Goal: Task Accomplishment & Management: Manage account settings

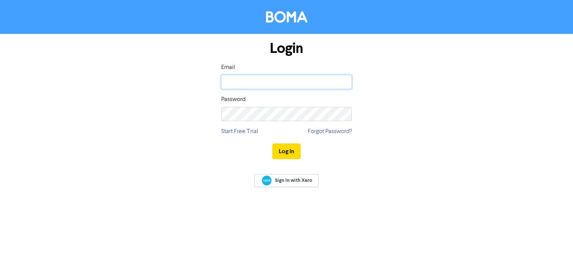
type input "[EMAIL_ADDRESS][DOMAIN_NAME]"
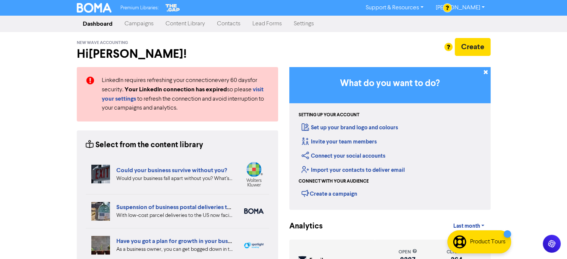
click at [227, 26] on link "Contacts" at bounding box center [228, 23] width 35 height 15
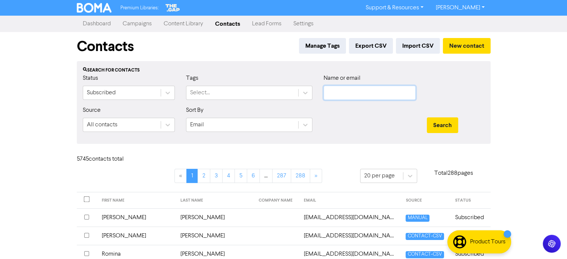
click at [374, 92] on input "text" at bounding box center [370, 93] width 92 height 14
paste input "[EMAIL_ADDRESS][DOMAIN_NAME]"
type input "[EMAIL_ADDRESS][DOMAIN_NAME]"
click at [449, 119] on button "Search" at bounding box center [442, 125] width 31 height 16
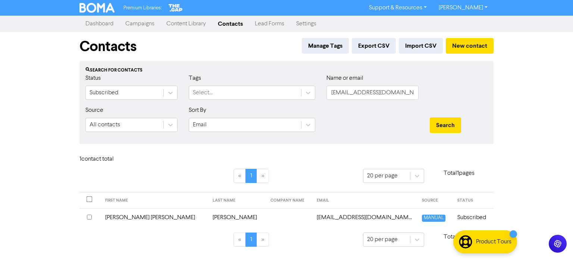
click at [144, 219] on td "[PERSON_NAME] [PERSON_NAME]" at bounding box center [154, 217] width 107 height 18
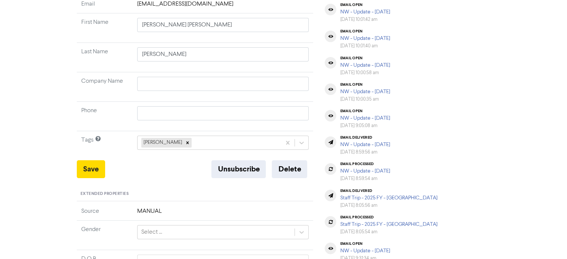
scroll to position [149, 0]
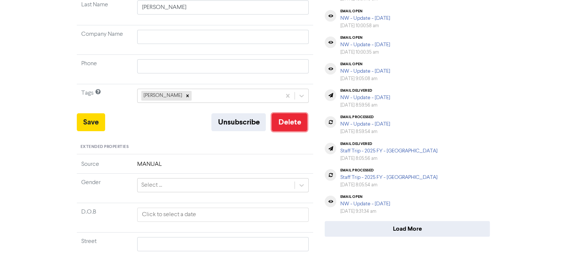
click at [295, 125] on button "Delete" at bounding box center [289, 122] width 35 height 18
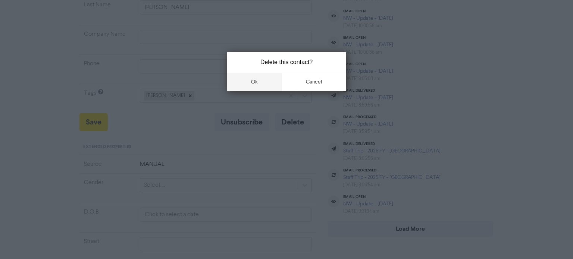
click at [257, 84] on button "ok" at bounding box center [254, 82] width 55 height 19
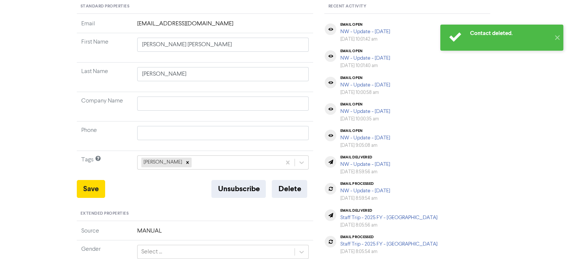
scroll to position [37, 0]
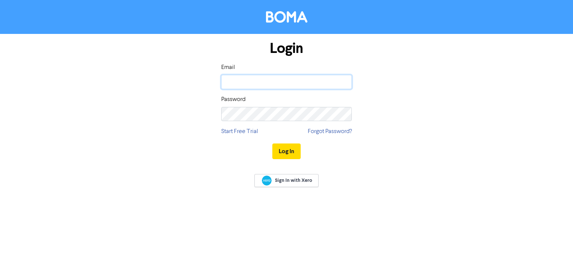
type input "[EMAIL_ADDRESS][DOMAIN_NAME]"
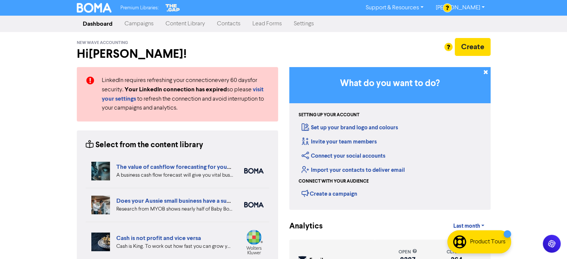
click at [228, 23] on link "Contacts" at bounding box center [228, 23] width 35 height 15
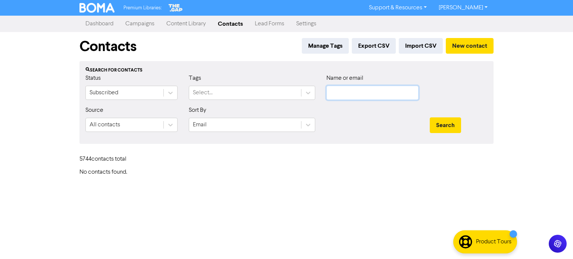
click at [399, 94] on input "text" at bounding box center [372, 93] width 92 height 14
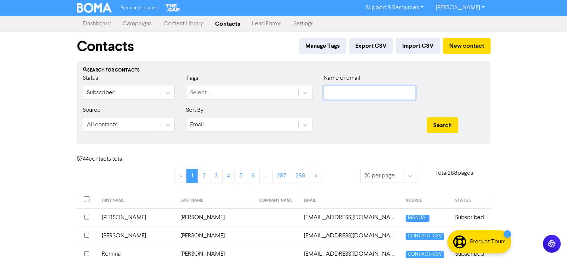
paste input "[EMAIL_ADDRESS][DOMAIN_NAME]"
type input "[EMAIL_ADDRESS][DOMAIN_NAME]"
click at [450, 122] on button "Search" at bounding box center [442, 125] width 31 height 16
